Goal: Transaction & Acquisition: Subscribe to service/newsletter

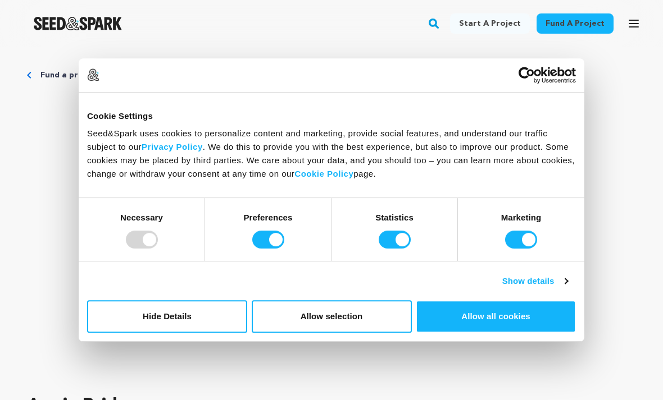
click at [558, 310] on button "Allow all cookies" at bounding box center [495, 316] width 160 height 33
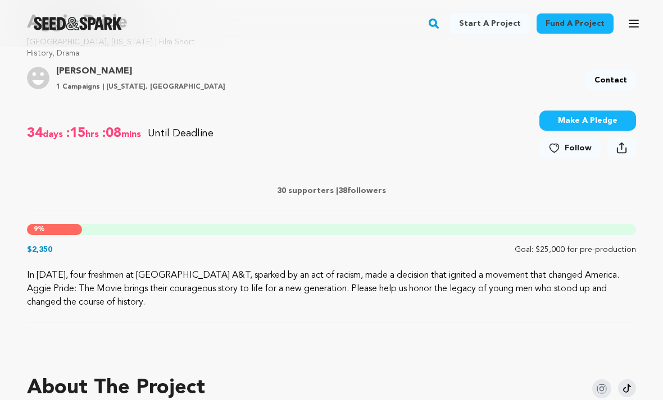
scroll to position [383, 0]
click at [563, 147] on link "Follow" at bounding box center [569, 148] width 61 height 20
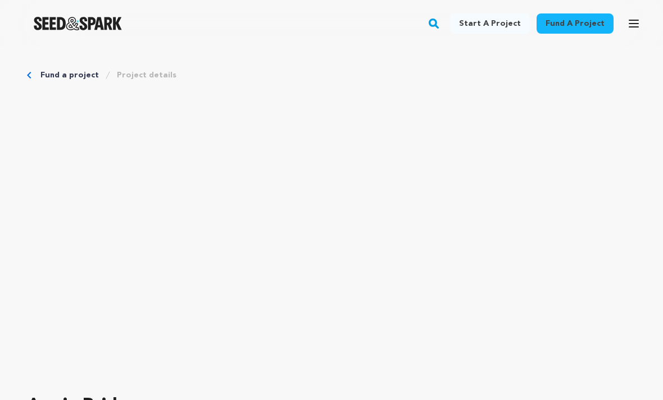
scroll to position [420, 0]
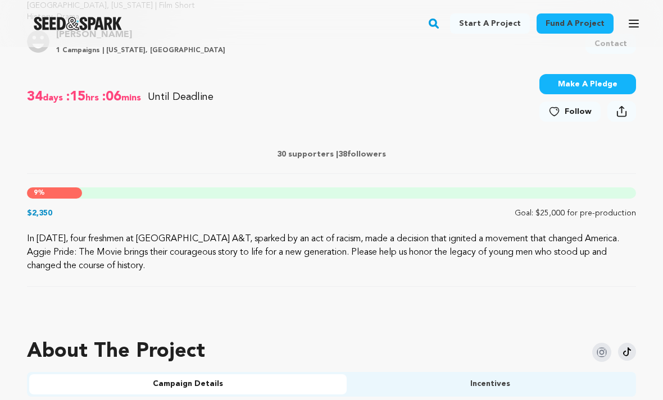
click at [48, 190] on div "9 %" at bounding box center [54, 193] width 55 height 11
click at [35, 216] on p "$2,350" at bounding box center [39, 213] width 25 height 11
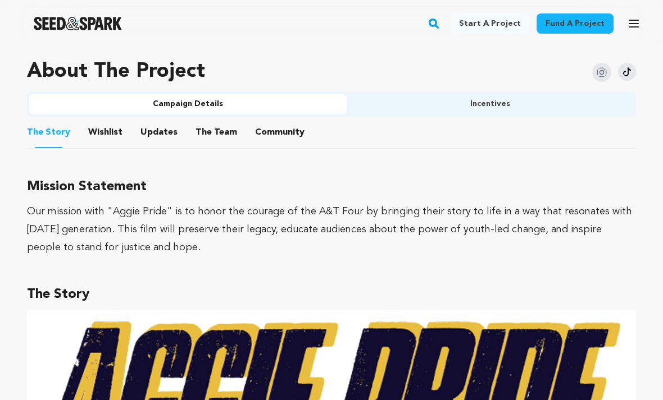
scroll to position [697, 0]
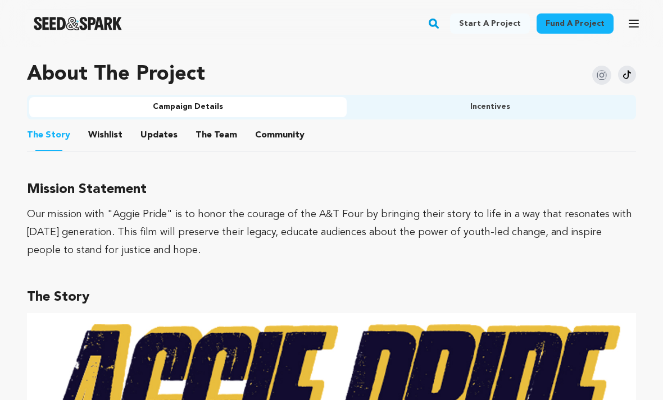
click at [97, 136] on button "Wishlist" at bounding box center [105, 137] width 27 height 27
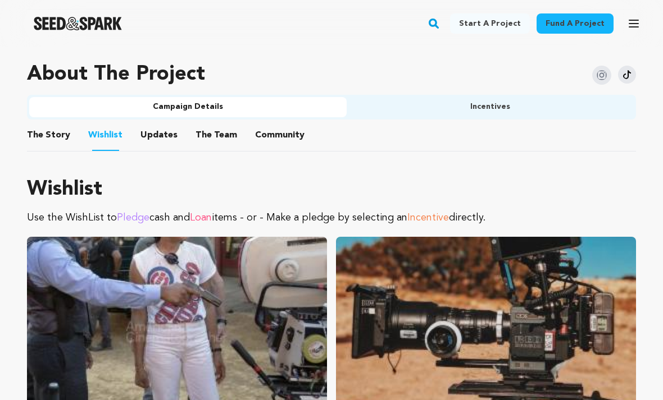
click at [152, 126] on button "Updates" at bounding box center [158, 137] width 27 height 27
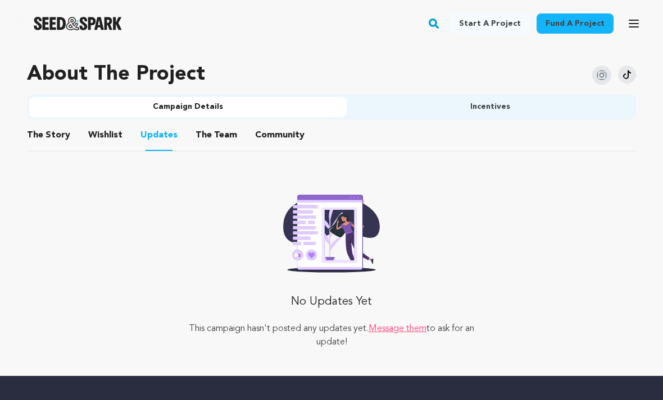
click at [213, 132] on button "The Team" at bounding box center [216, 137] width 27 height 27
